Goal: Find specific page/section: Find specific page/section

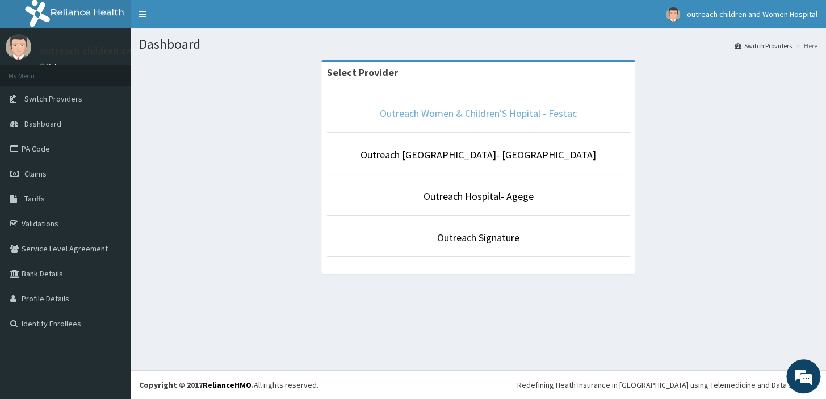
click at [508, 114] on link "Outreach Women & Children'S Hopital - Festac" at bounding box center [478, 113] width 197 height 13
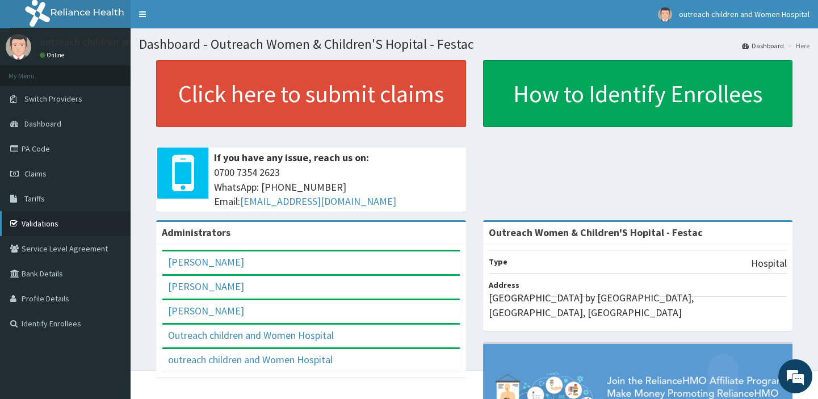
click at [59, 216] on link "Validations" at bounding box center [65, 223] width 131 height 25
